Goal: Task Accomplishment & Management: Complete application form

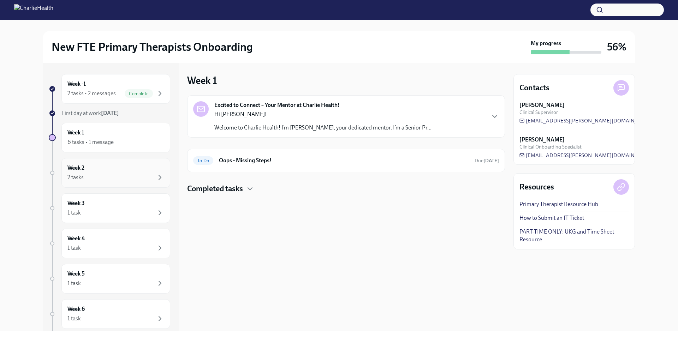
click at [123, 176] on div "2 tasks" at bounding box center [115, 177] width 97 height 8
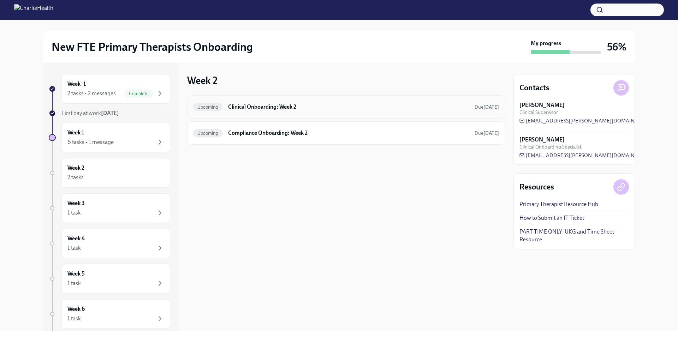
click at [239, 113] on div "Upcoming Clinical Onboarding: Week 2 Due [DATE]" at bounding box center [346, 106] width 318 height 23
click at [295, 108] on h6 "Clinical Onboarding: Week 2" at bounding box center [348, 107] width 241 height 8
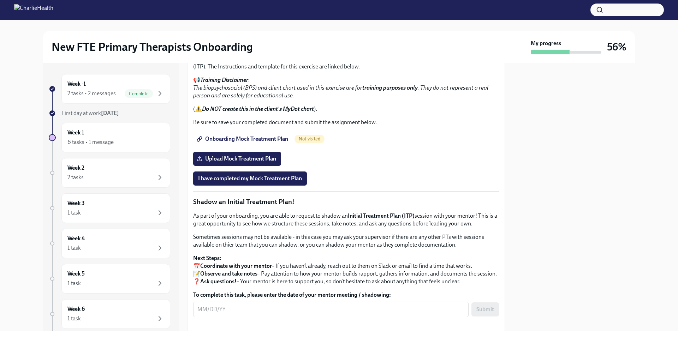
scroll to position [454, 0]
click at [246, 5] on span "Measurement Based Care (MBC) Training" at bounding box center [252, 1] width 108 height 7
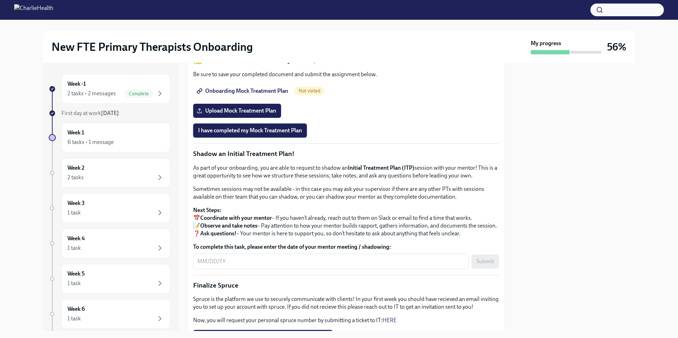
scroll to position [512, 0]
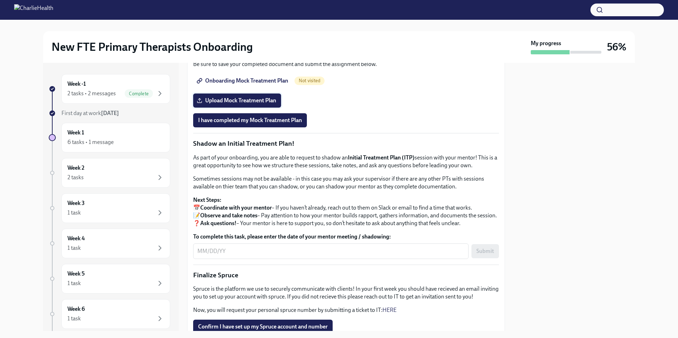
click at [240, 104] on span "Upload Mock Treatment Plan" at bounding box center [237, 100] width 78 height 7
click at [0, 0] on input "Upload Mock Treatment Plan" at bounding box center [0, 0] width 0 height 0
click at [244, 84] on span "Onboarding Mock Treatment Plan" at bounding box center [243, 80] width 90 height 7
